Goal: Find specific fact: Find specific fact

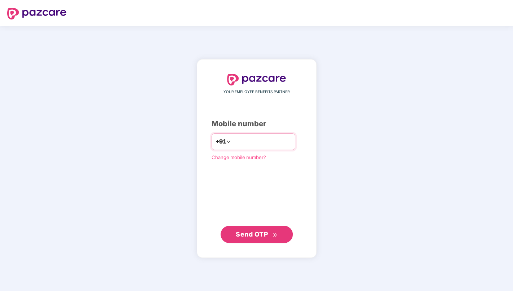
type input "**********"
click at [256, 233] on span "Send OTP" at bounding box center [252, 235] width 32 height 8
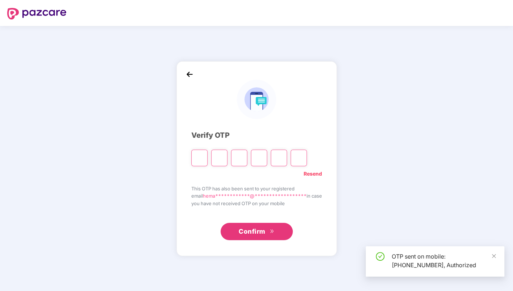
click at [194, 162] on input "Please enter verification code. Digit 1" at bounding box center [199, 158] width 16 height 17
type input "*"
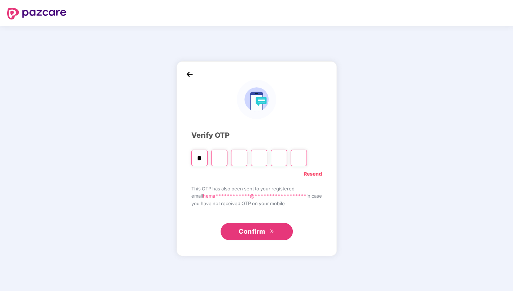
type input "*"
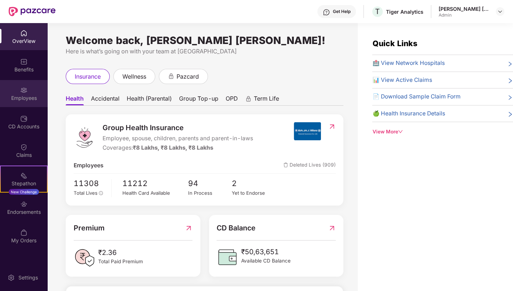
click at [25, 101] on div "Employees" at bounding box center [24, 98] width 48 height 7
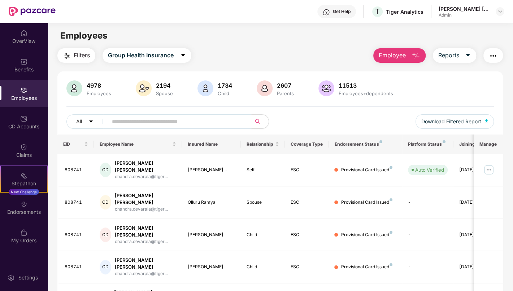
click at [168, 122] on input "text" at bounding box center [177, 121] width 130 height 11
paste input "******"
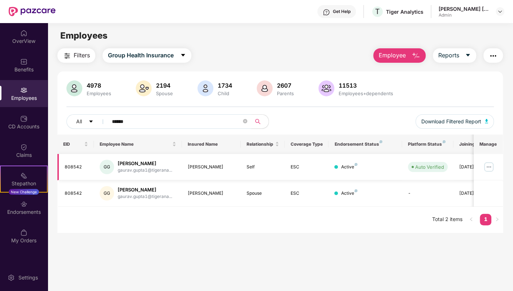
type input "******"
click at [487, 166] on img at bounding box center [489, 167] width 12 height 12
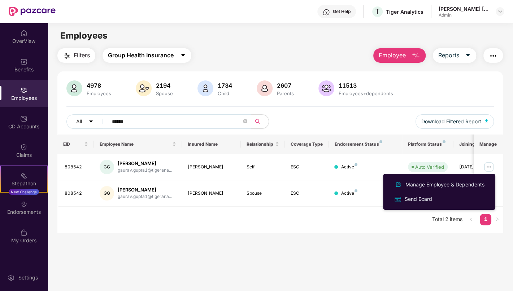
click at [159, 52] on span "Group Health Insurance" at bounding box center [141, 55] width 66 height 9
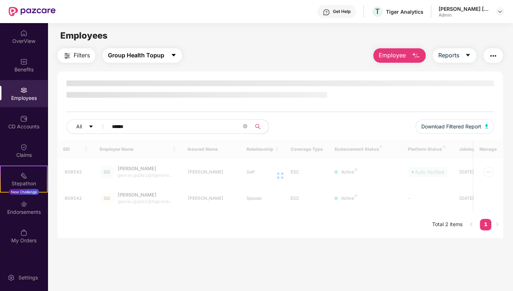
click at [156, 57] on span "Group Health Topup" at bounding box center [136, 55] width 56 height 9
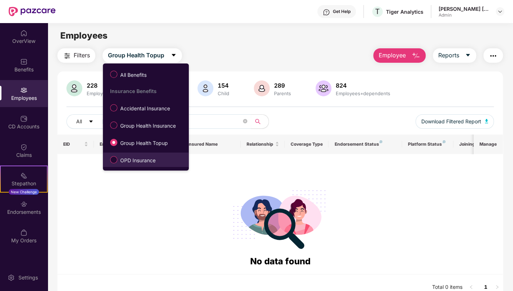
click at [124, 158] on span "OPD Insurance" at bounding box center [137, 161] width 41 height 8
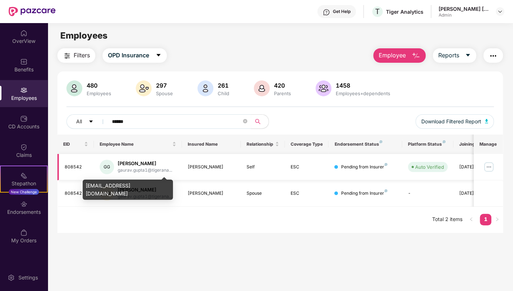
click at [140, 172] on div "gaurav.gupta1@tigerana..." at bounding box center [145, 170] width 55 height 7
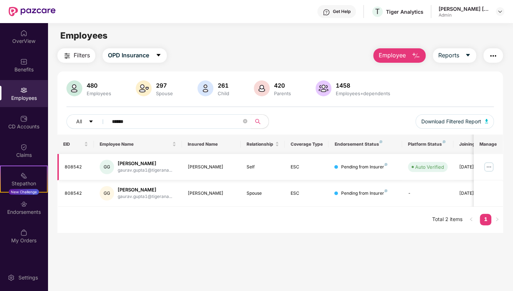
click at [68, 165] on div "808542" at bounding box center [77, 167] width 24 height 7
copy div "808542"
